Goal: Task Accomplishment & Management: Manage account settings

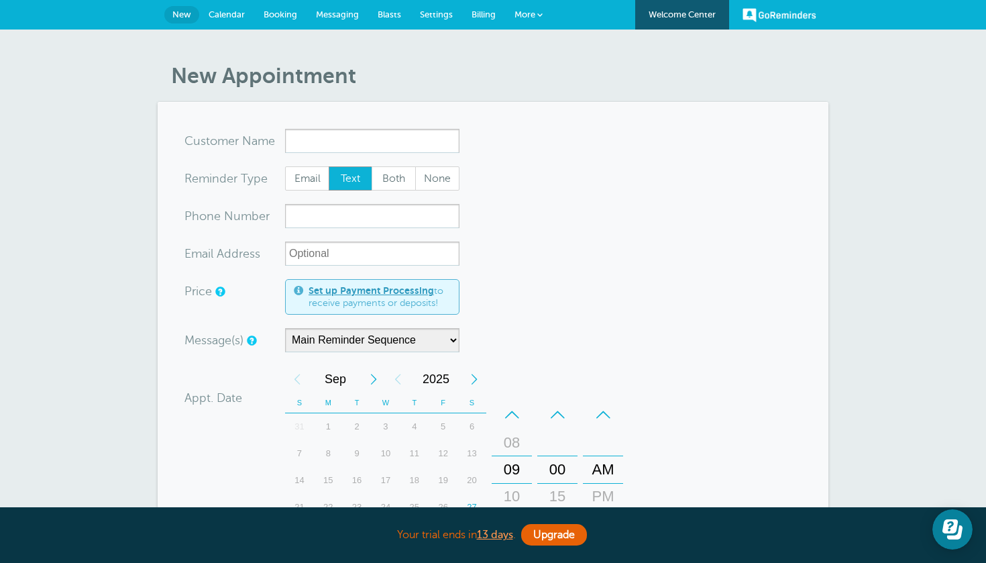
click at [234, 11] on span "Calendar" at bounding box center [227, 14] width 36 height 10
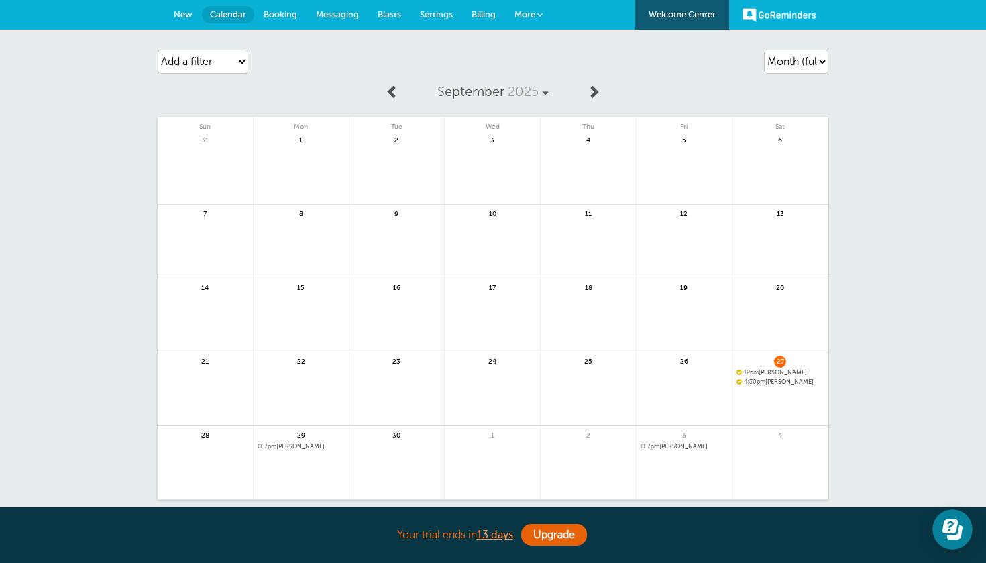
click at [329, 19] on span "Messaging" at bounding box center [337, 14] width 43 height 10
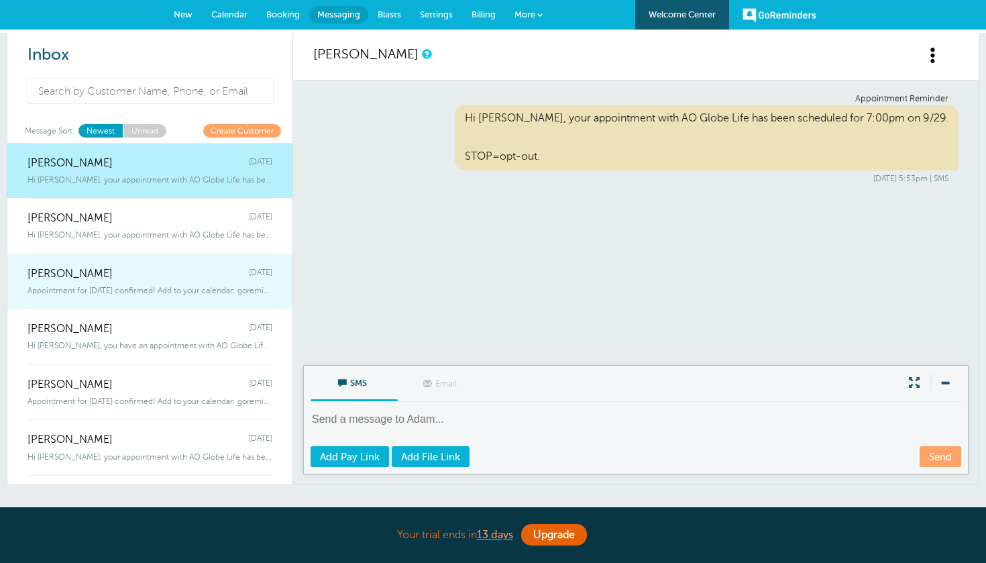
click at [245, 283] on div "Appointment for [DATE] confirmed! Add to your calendar: goremind" at bounding box center [149, 287] width 245 height 15
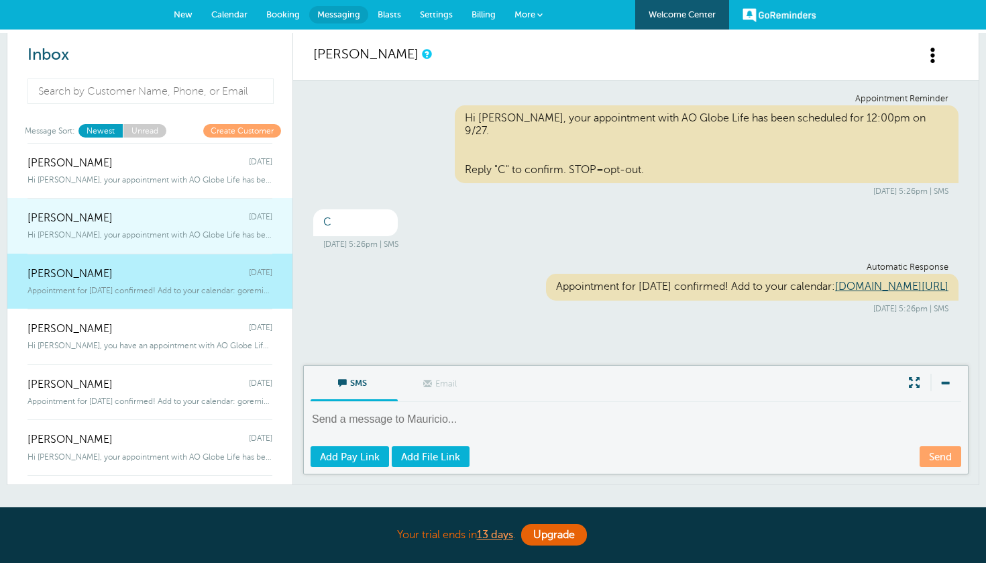
click at [186, 225] on div "Hi [PERSON_NAME], your appointment with AO Globe Life has been scheduled for 7:…" at bounding box center [149, 232] width 245 height 15
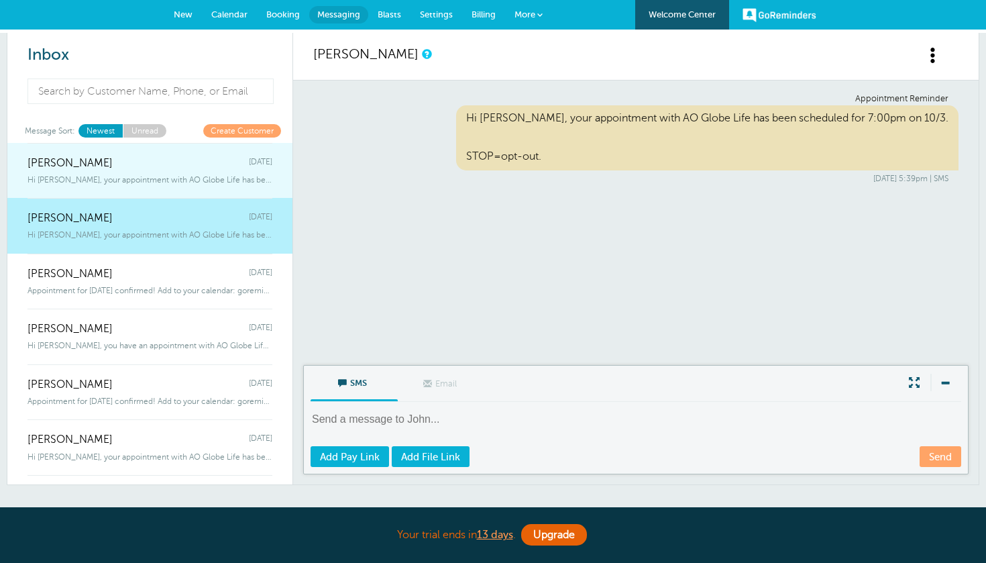
click at [215, 183] on span "Hi [PERSON_NAME], your appointment with AO Globe Life has been scheduled for 7:…" at bounding box center [149, 179] width 245 height 9
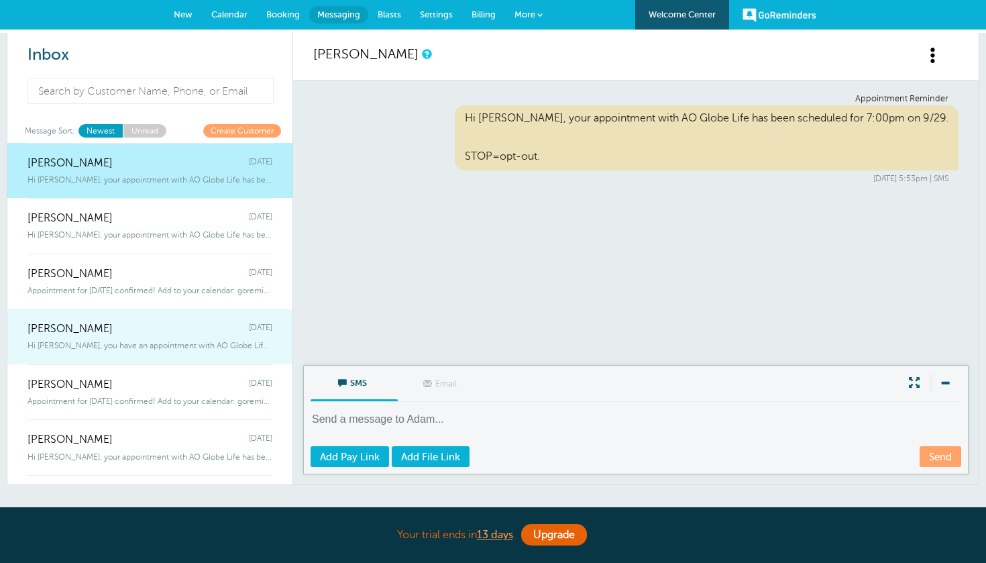
click at [198, 325] on div "[PERSON_NAME] [DATE]" at bounding box center [149, 321] width 245 height 27
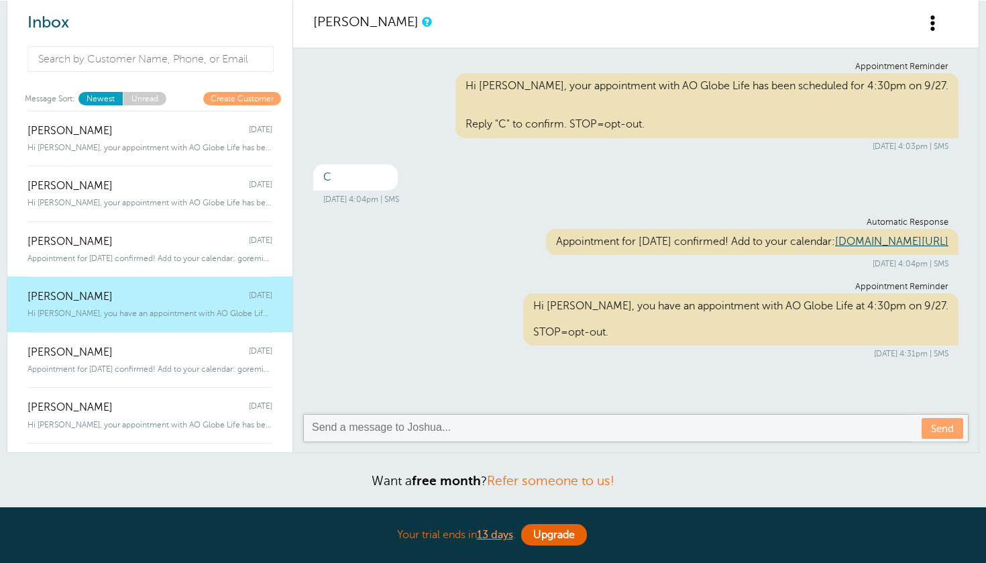
scroll to position [32, 0]
